Goal: Transaction & Acquisition: Book appointment/travel/reservation

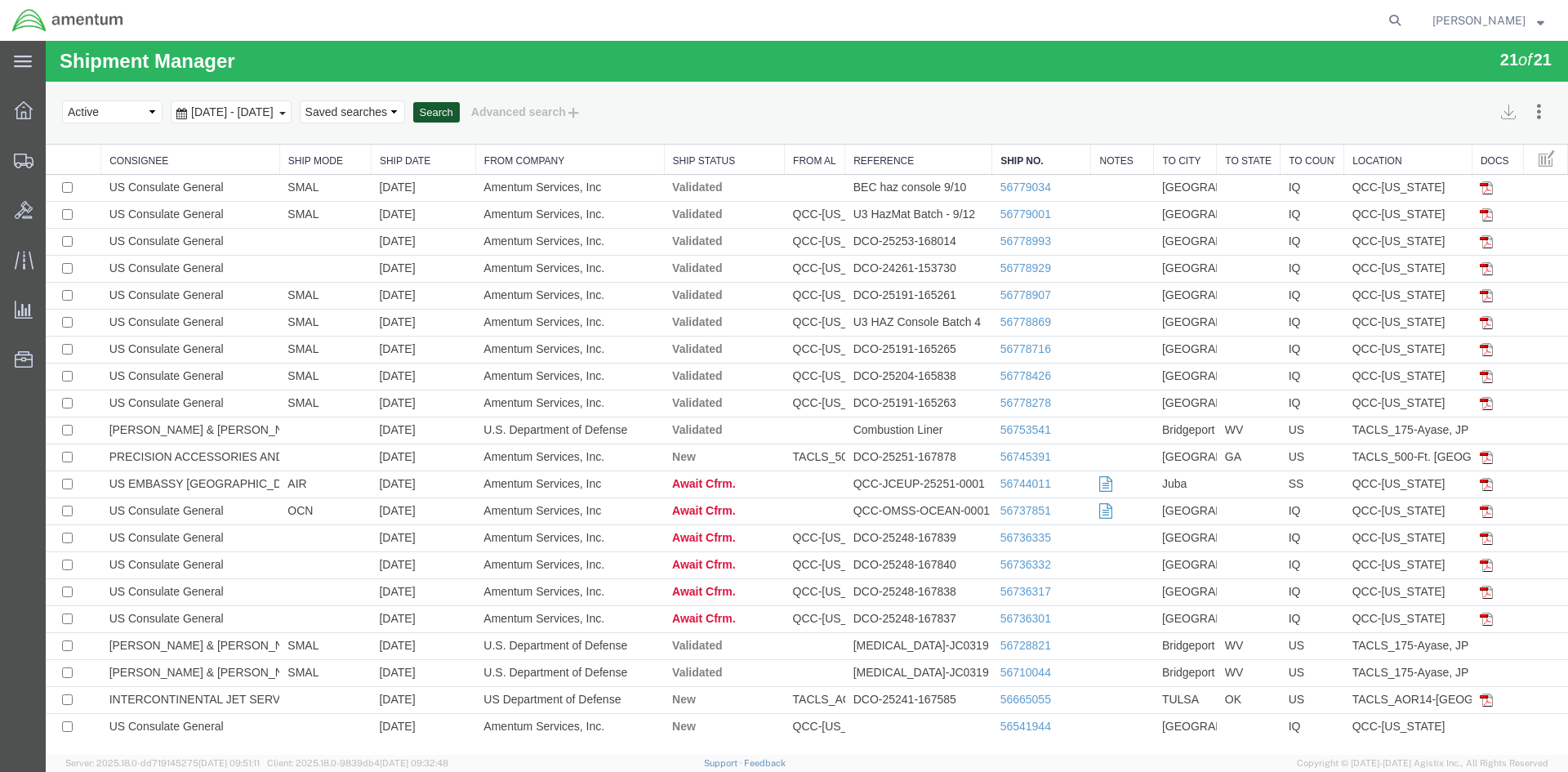
click at [460, 112] on button "Search" at bounding box center [437, 112] width 46 height 21
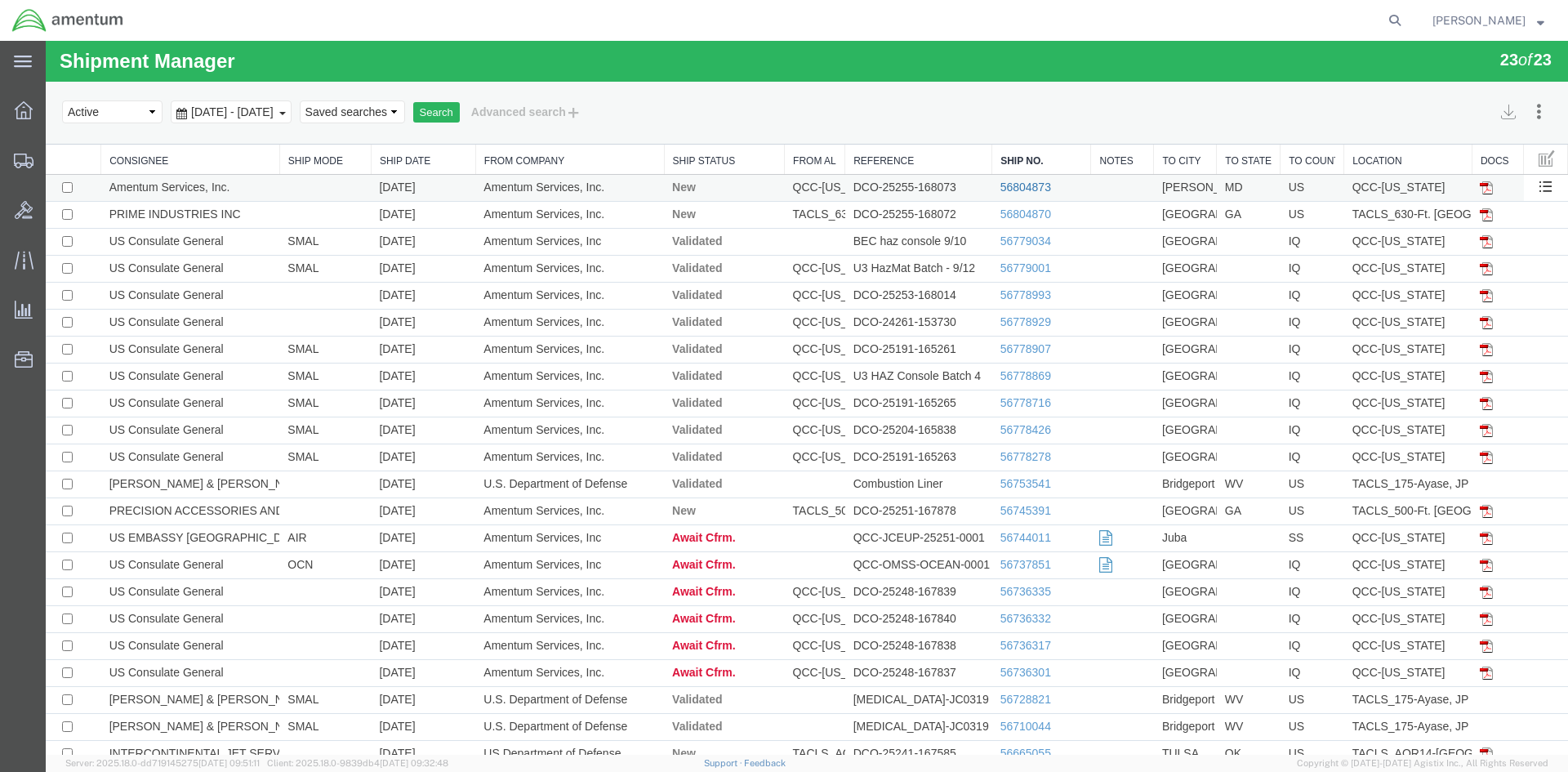
click at [1009, 187] on link "56804873" at bounding box center [1026, 187] width 51 height 13
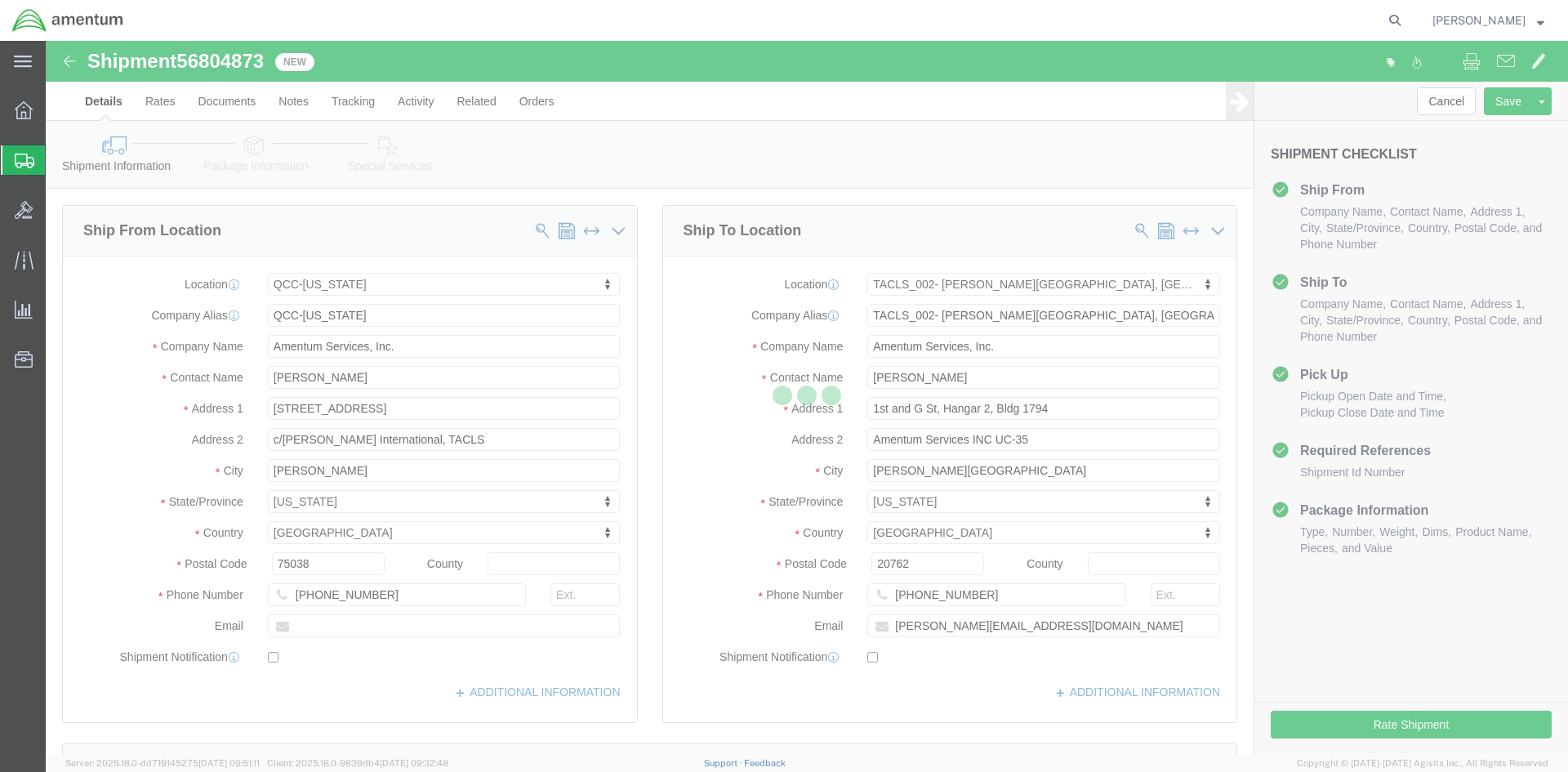
select select "42668"
select select "42675"
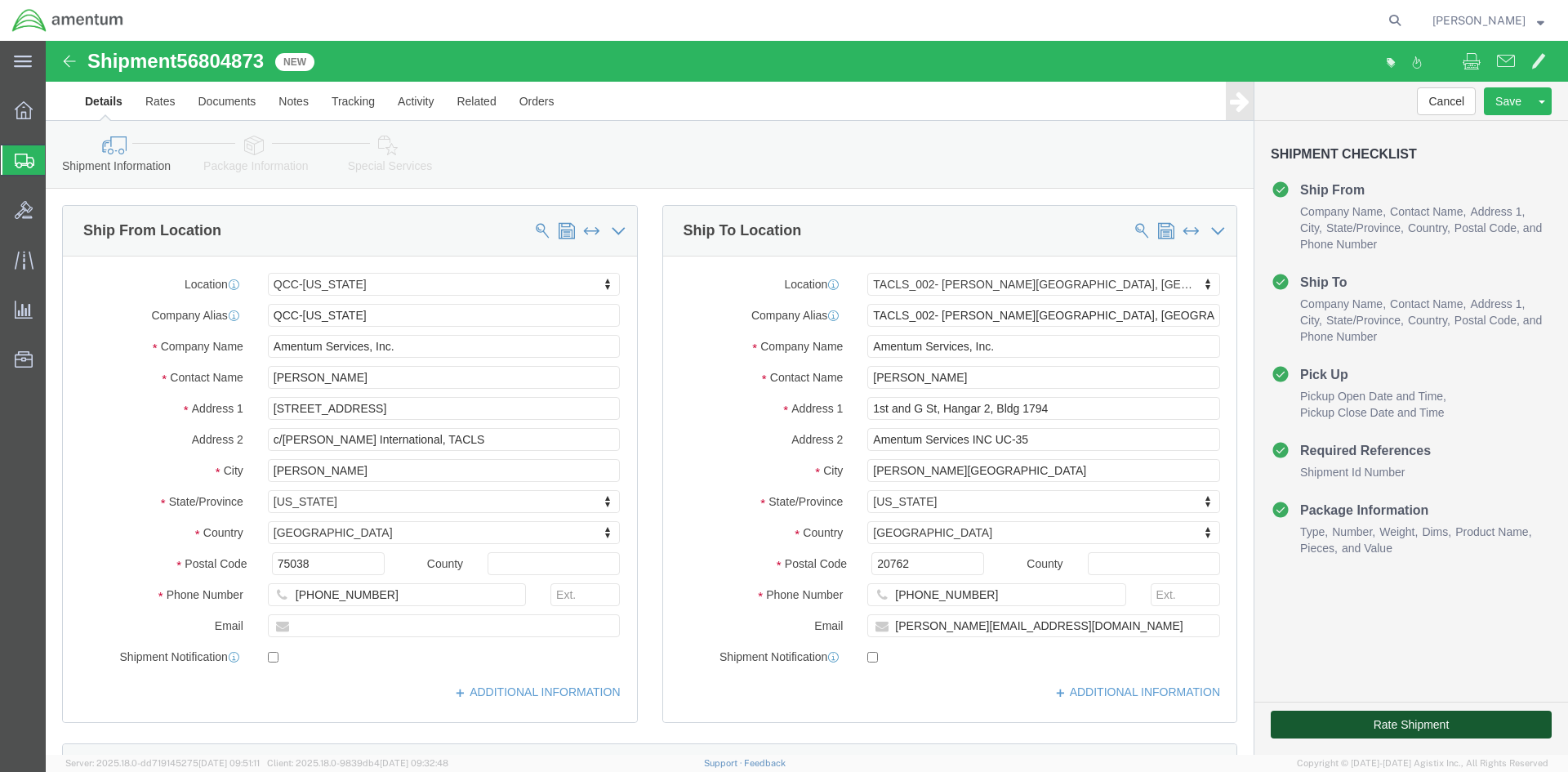
click button "Rate Shipment"
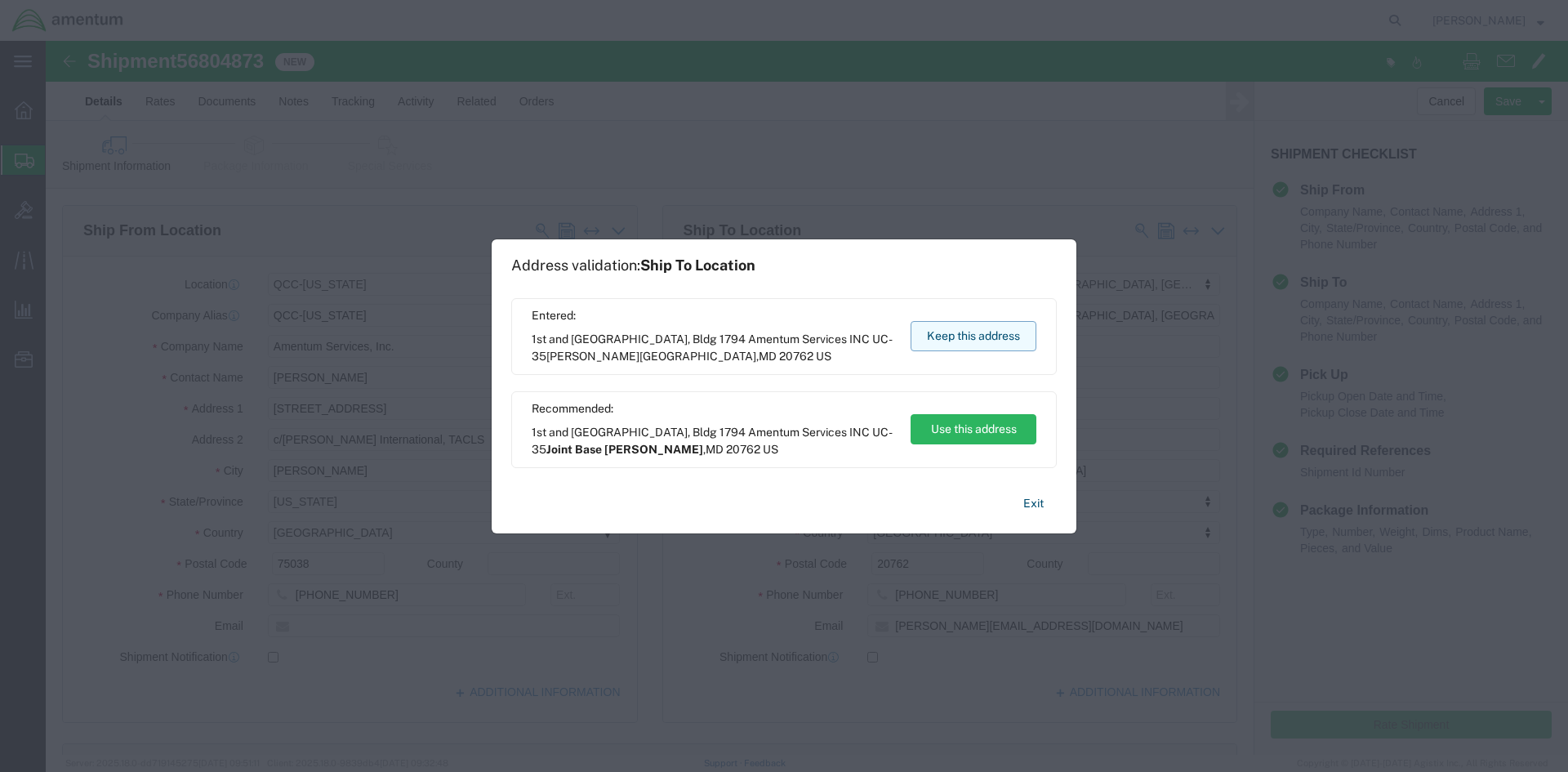
drag, startPoint x: 993, startPoint y: 342, endPoint x: 947, endPoint y: 301, distance: 61.6
click at [993, 342] on button "Keep this address" at bounding box center [973, 336] width 125 height 31
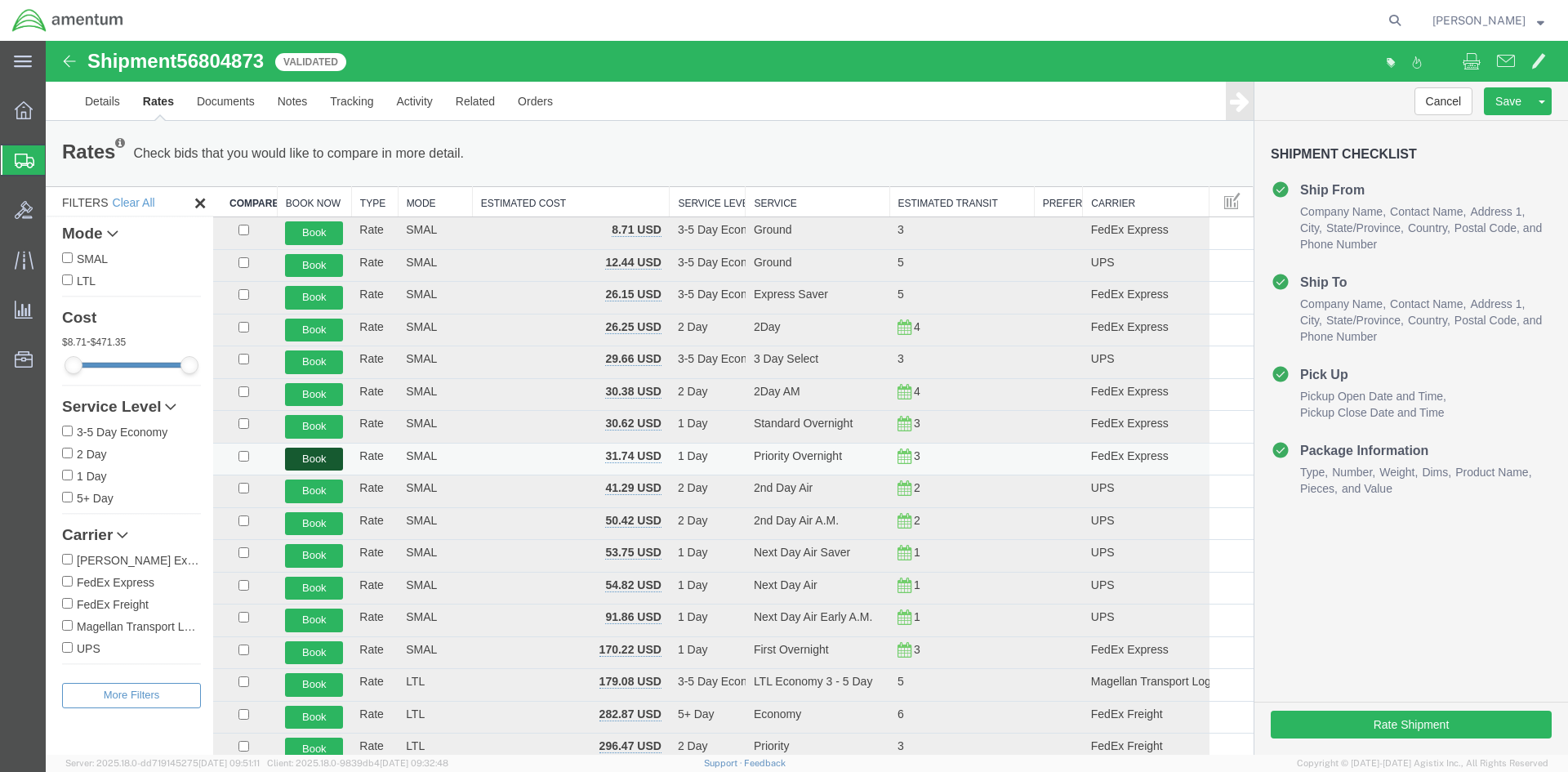
click at [324, 458] on button "Book" at bounding box center [314, 459] width 58 height 23
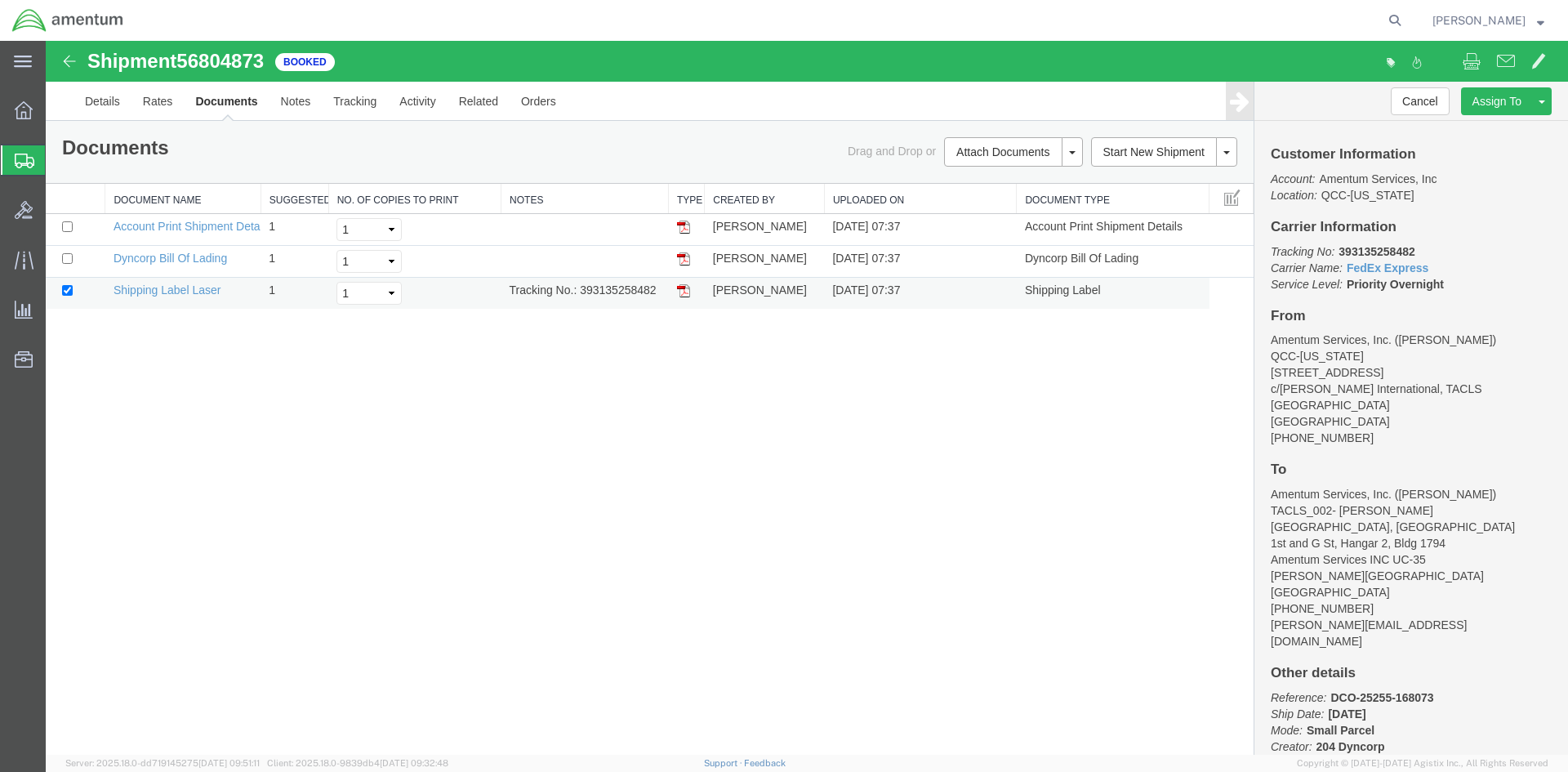
drag, startPoint x: 578, startPoint y: 290, endPoint x: 659, endPoint y: 289, distance: 81.0
click at [659, 289] on td "Tracking No.: 393135258482" at bounding box center [585, 294] width 167 height 32
copy td "393135258482"
click at [683, 294] on img at bounding box center [684, 291] width 13 height 13
click at [21, 111] on icon at bounding box center [23, 110] width 18 height 18
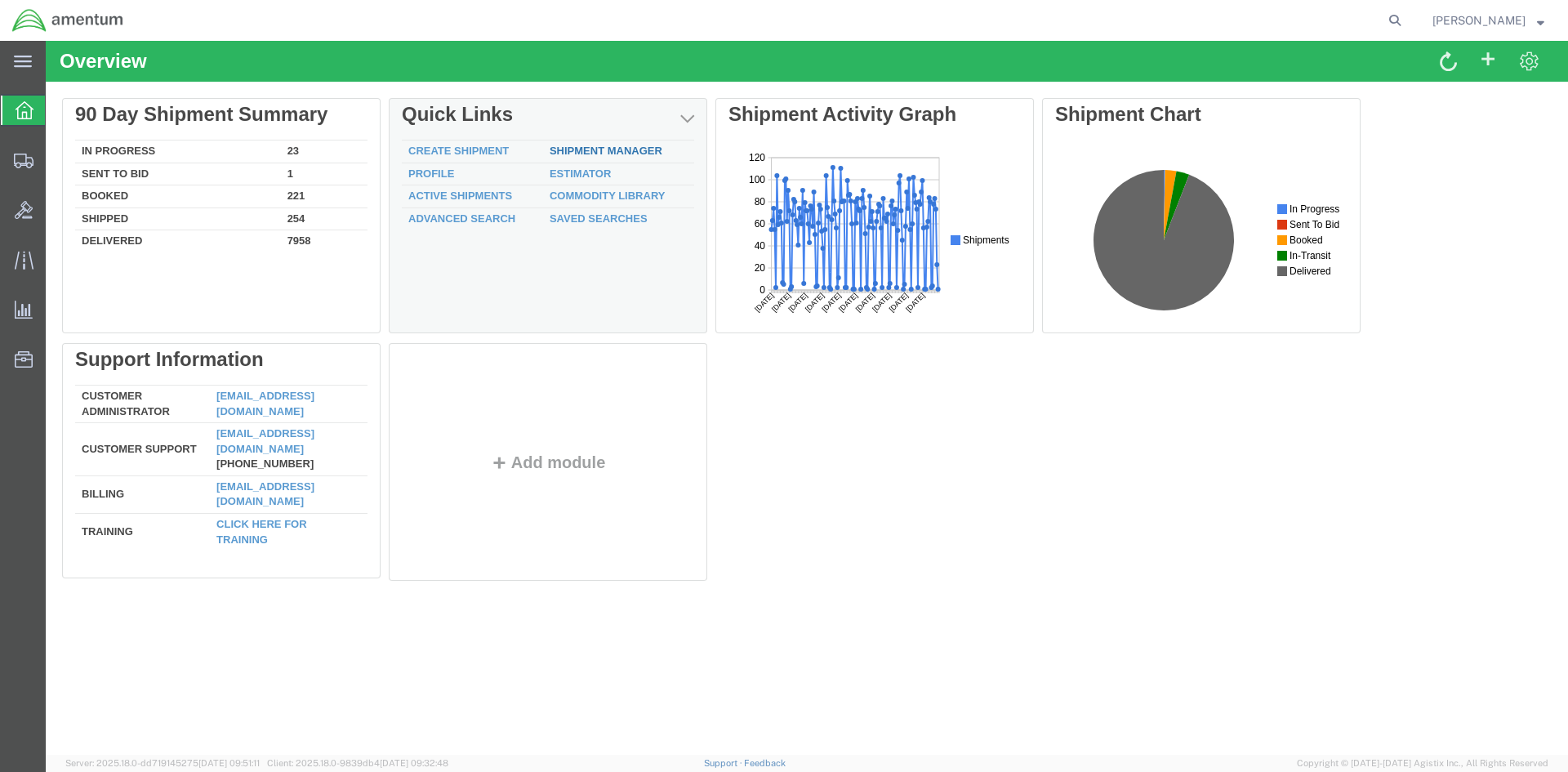
click at [600, 153] on link "Shipment Manager" at bounding box center [606, 150] width 112 height 12
